Goal: Browse casually

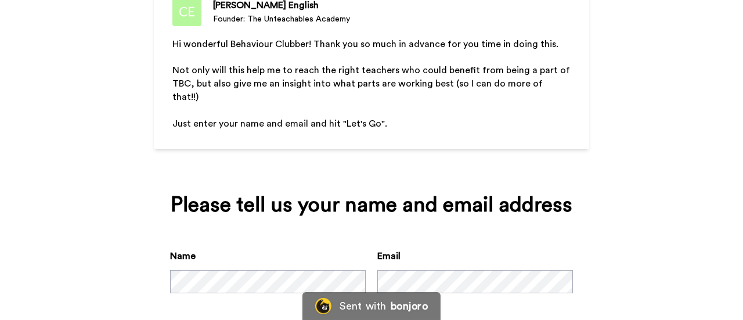
scroll to position [172, 0]
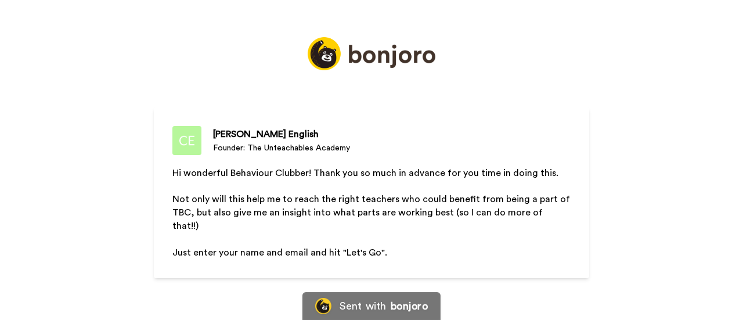
scroll to position [172, 0]
